Goal: Task Accomplishment & Management: Manage account settings

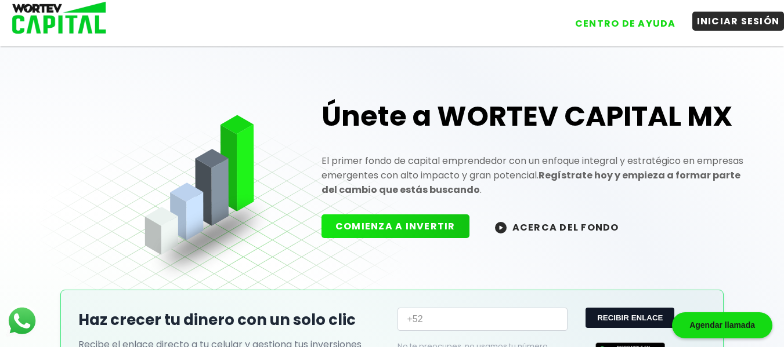
click at [721, 26] on button "INICIAR SESIÓN" at bounding box center [738, 21] width 92 height 19
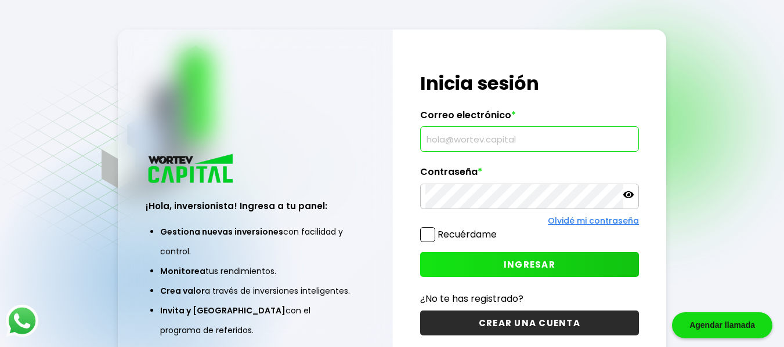
click at [527, 137] on input "text" at bounding box center [529, 139] width 208 height 24
type input "[EMAIL_ADDRESS][DOMAIN_NAME]"
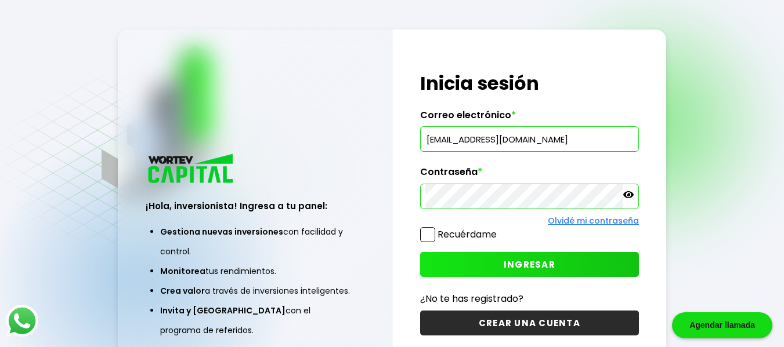
click at [522, 269] on span "INGRESAR" at bounding box center [529, 265] width 52 height 12
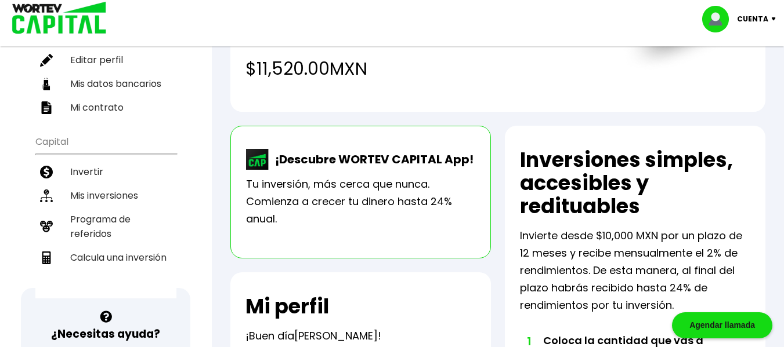
scroll to position [158, 0]
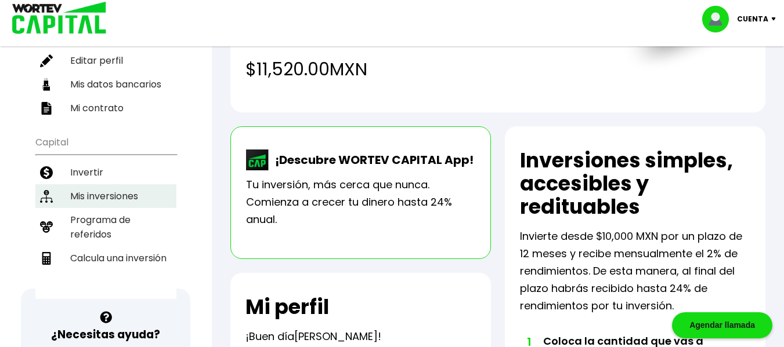
click at [103, 184] on li "Mis inversiones" at bounding box center [105, 196] width 141 height 24
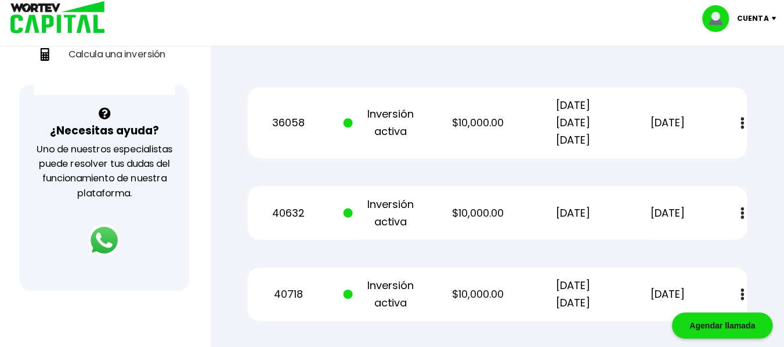
scroll to position [361, 0]
